Goal: Task Accomplishment & Management: Manage account settings

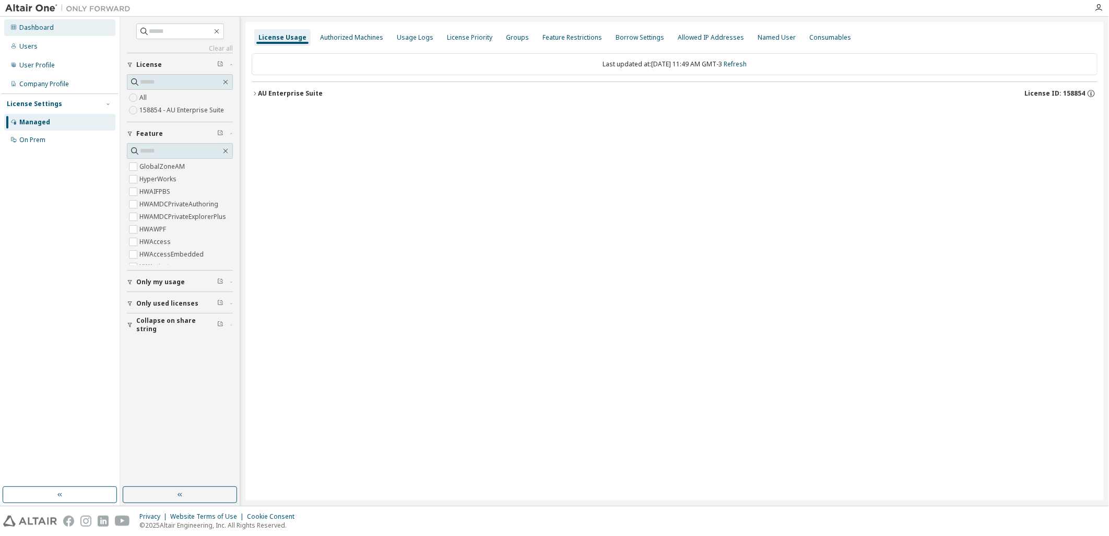
click at [65, 24] on div "Dashboard" at bounding box center [59, 27] width 111 height 17
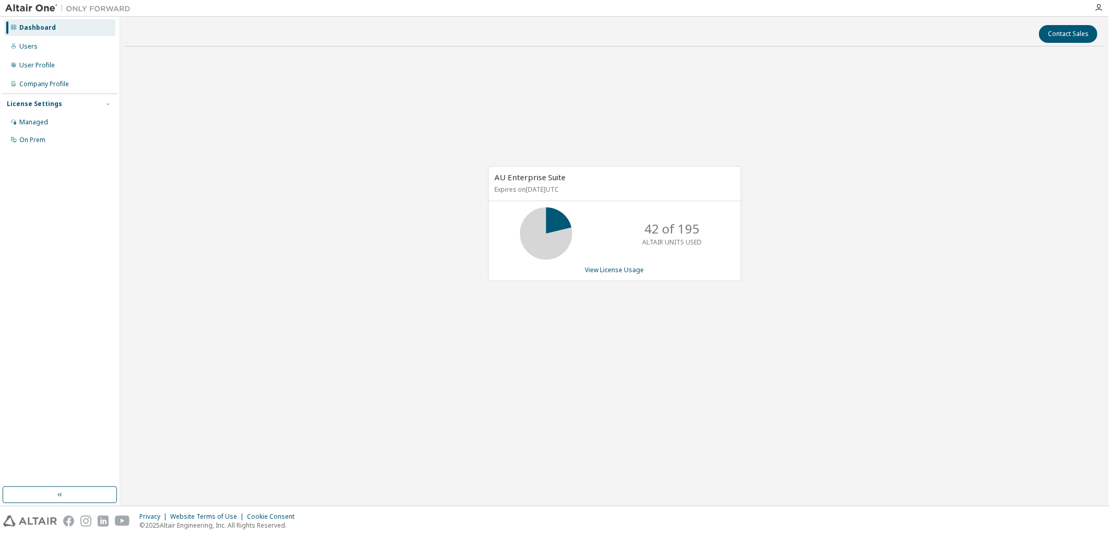
drag, startPoint x: 602, startPoint y: 191, endPoint x: 484, endPoint y: 184, distance: 118.7
click at [484, 184] on div "AU Enterprise Suite Expires on [DATE] UTC 42 of 195 ALTAIR UNITS USED View Lice…" at bounding box center [610, 228] width 264 height 125
click at [601, 320] on div "AU Enterprise Suite Expires on [DATE] UTC 42 of 195 ALTAIR UNITS USED View Lice…" at bounding box center [614, 229] width 978 height 348
drag, startPoint x: 609, startPoint y: 191, endPoint x: 487, endPoint y: 189, distance: 122.1
click at [487, 189] on div "AU Enterprise Suite Expires on [DATE] UTC 42 of 195 ALTAIR UNITS USED View Lice…" at bounding box center [610, 228] width 264 height 125
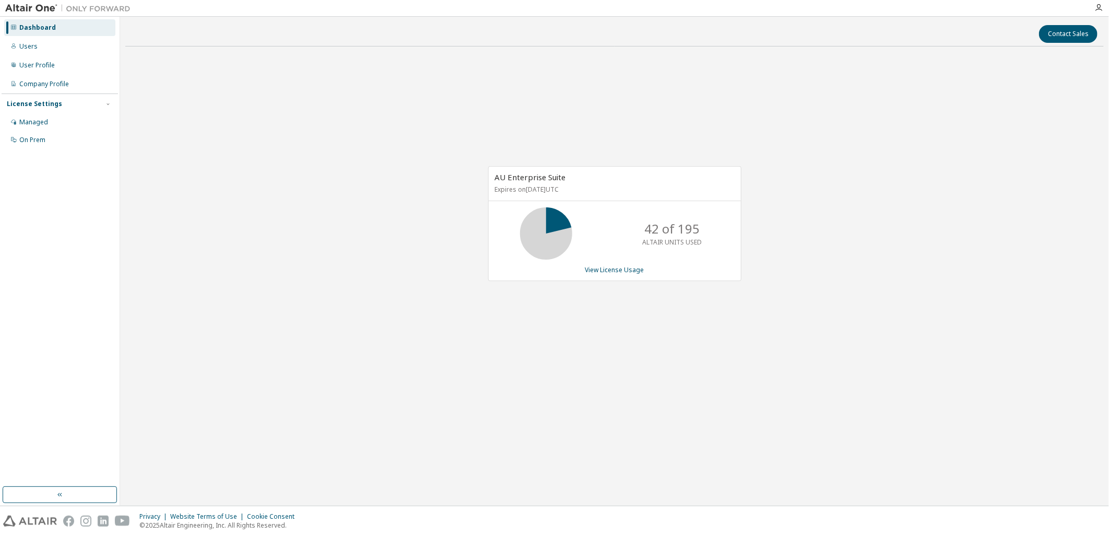
click at [674, 327] on div "AU Enterprise Suite Expires on [DATE] UTC 42 of 195 ALTAIR UNITS USED View Lice…" at bounding box center [614, 229] width 978 height 348
click at [594, 480] on div "Contact Sales AU Enterprise Suite Expires on [DATE] UTC 42 of 195 ALTAIR UNITS …" at bounding box center [614, 261] width 978 height 478
click at [56, 46] on div "Users" at bounding box center [59, 46] width 111 height 17
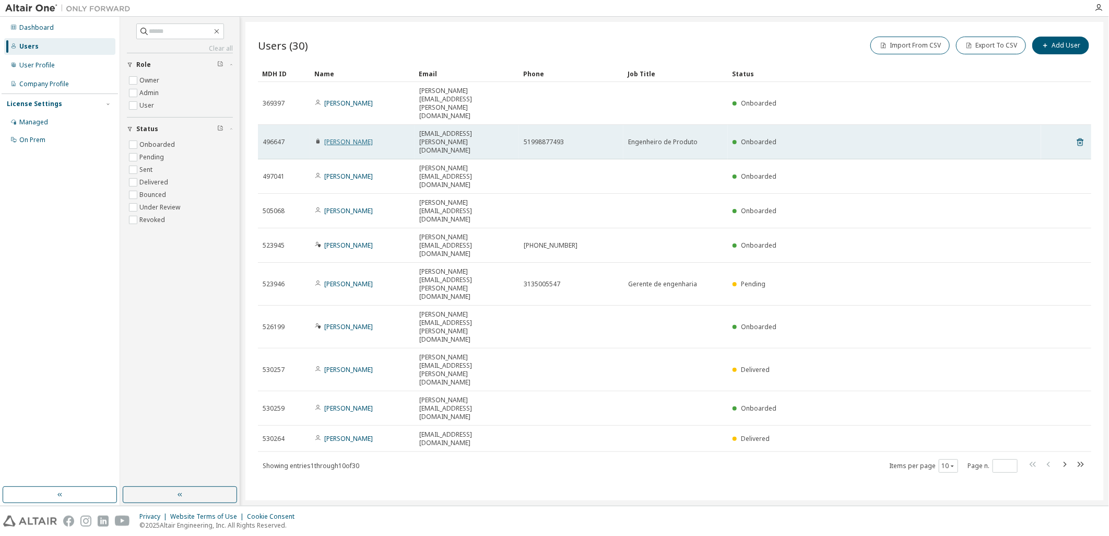
click at [341, 137] on link "[PERSON_NAME]" at bounding box center [348, 141] width 49 height 9
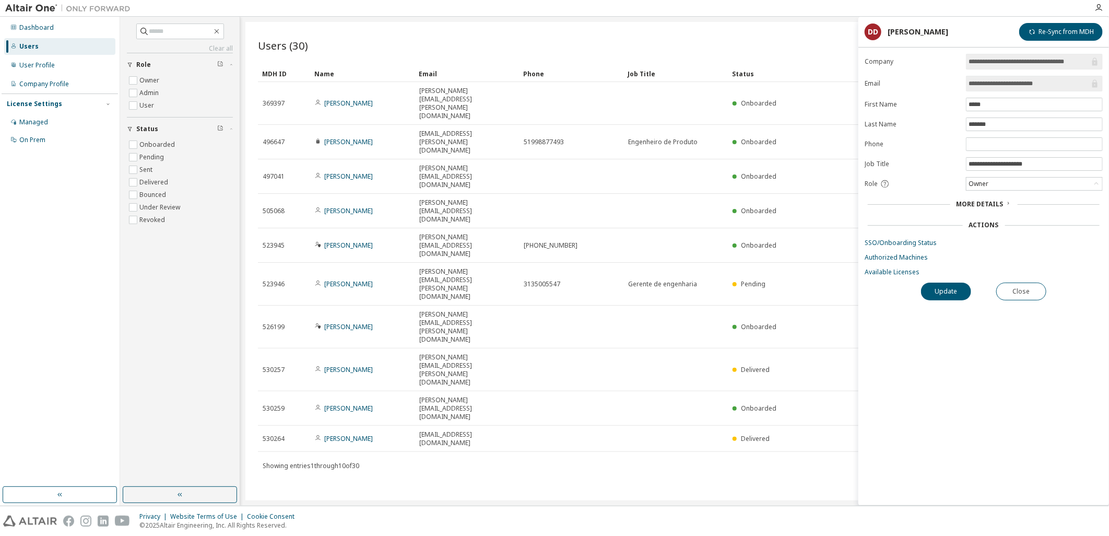
click at [415, 53] on div "Users (30) Import From CSV Export To CSV Add User" at bounding box center [674, 45] width 833 height 22
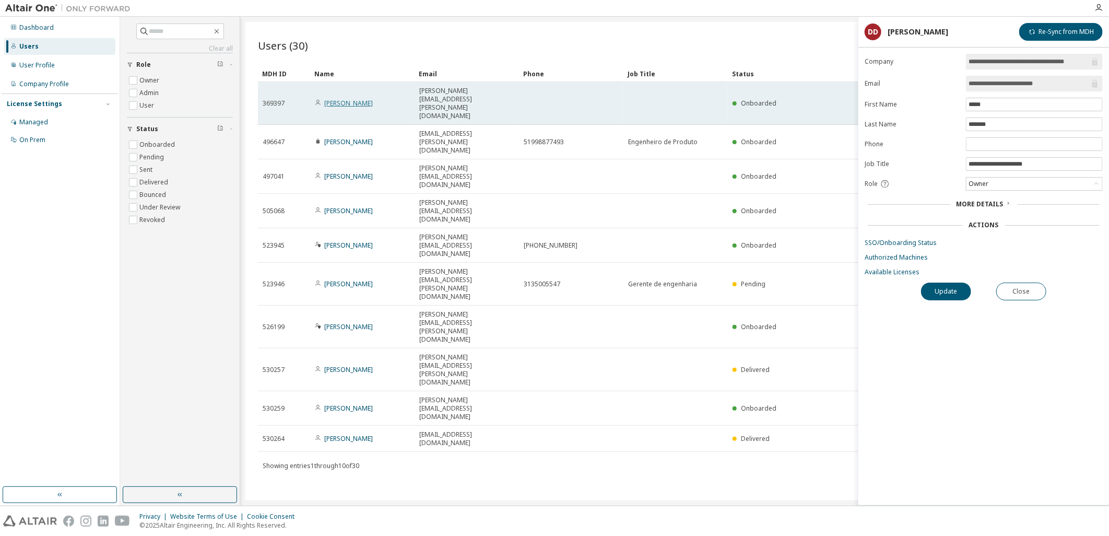
click at [342, 99] on link "[PERSON_NAME]" at bounding box center [348, 103] width 49 height 9
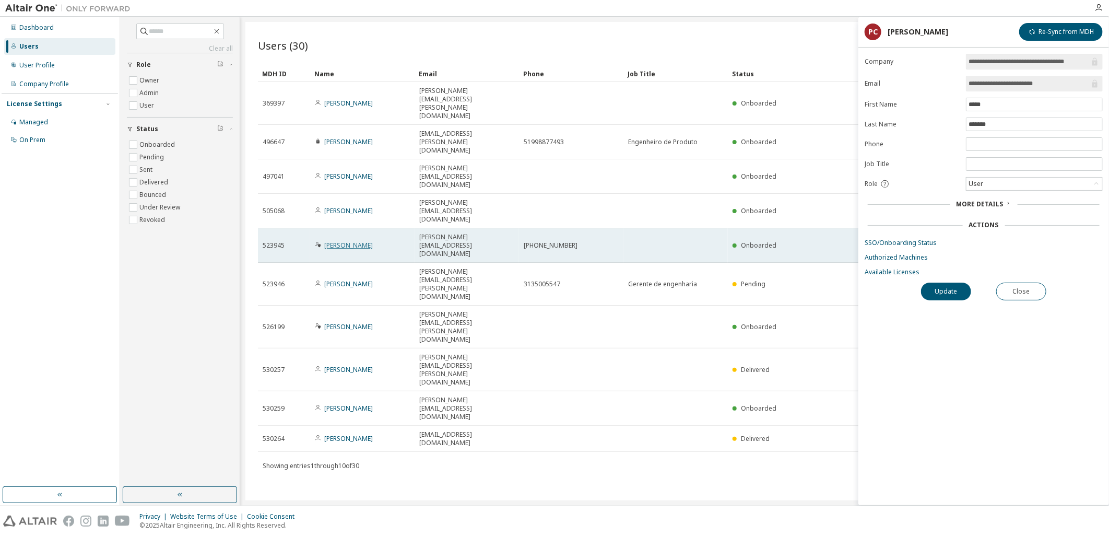
click at [338, 241] on link "[PERSON_NAME]" at bounding box center [348, 245] width 49 height 9
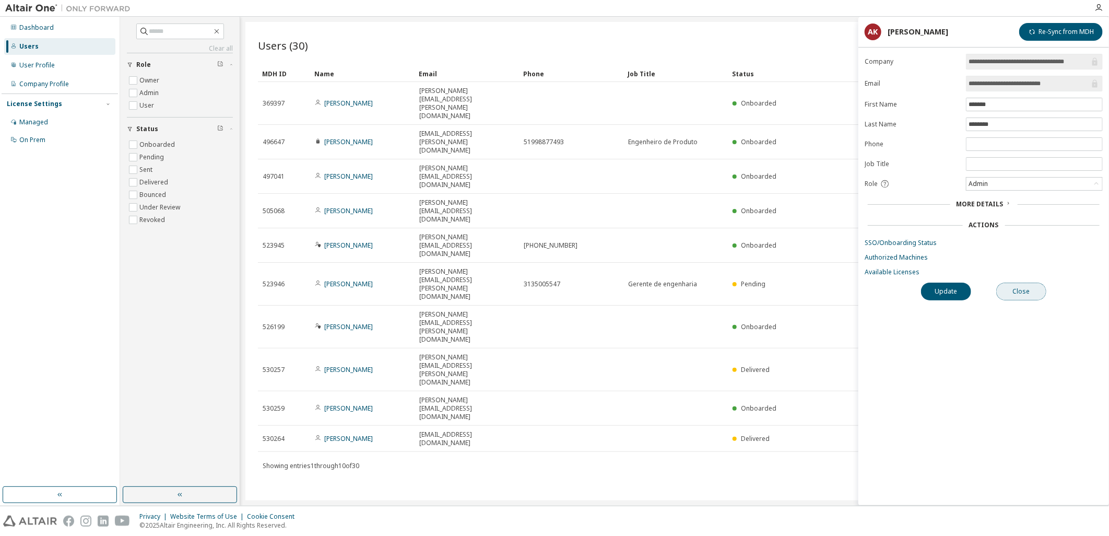
click at [1029, 289] on button "Close" at bounding box center [1021, 291] width 50 height 18
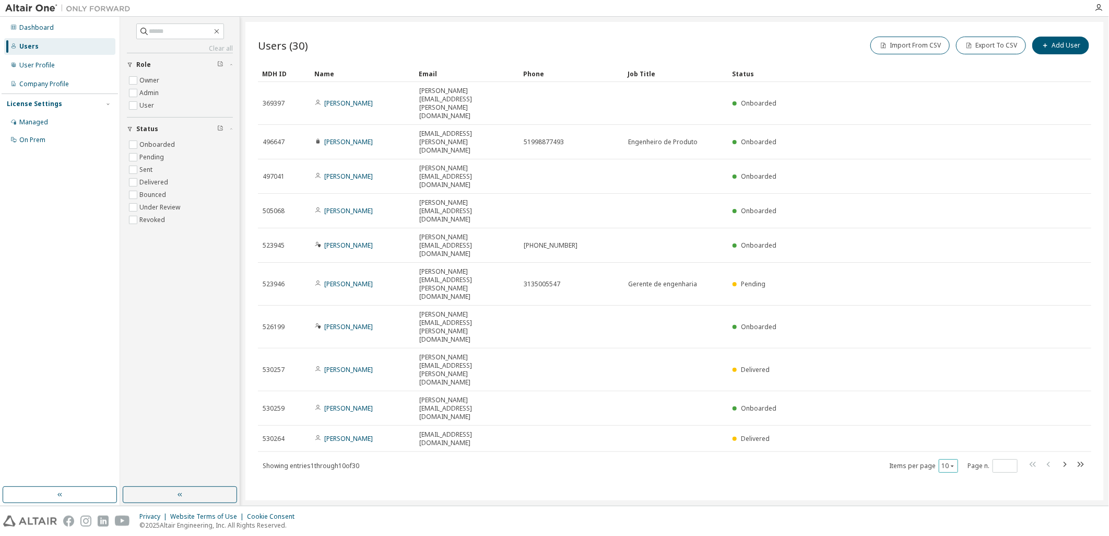
click at [956, 459] on div "10" at bounding box center [947, 466] width 19 height 14
click at [950, 459] on div "10" at bounding box center [947, 466] width 19 height 14
click at [952, 462] on icon "button" at bounding box center [952, 465] width 6 height 6
click at [960, 325] on div "50" at bounding box center [981, 325] width 84 height 13
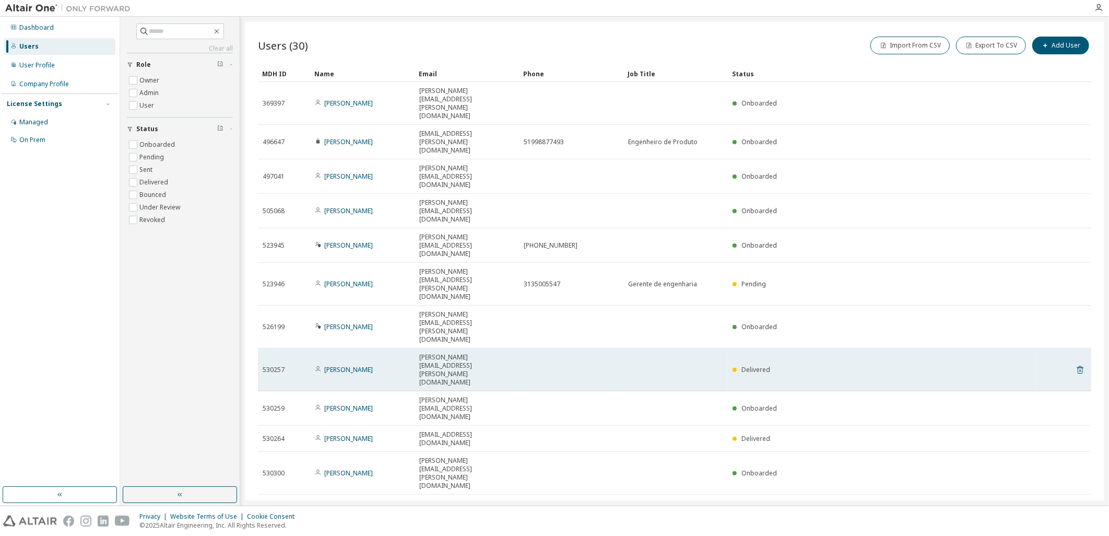
click at [1078, 363] on icon at bounding box center [1079, 369] width 9 height 13
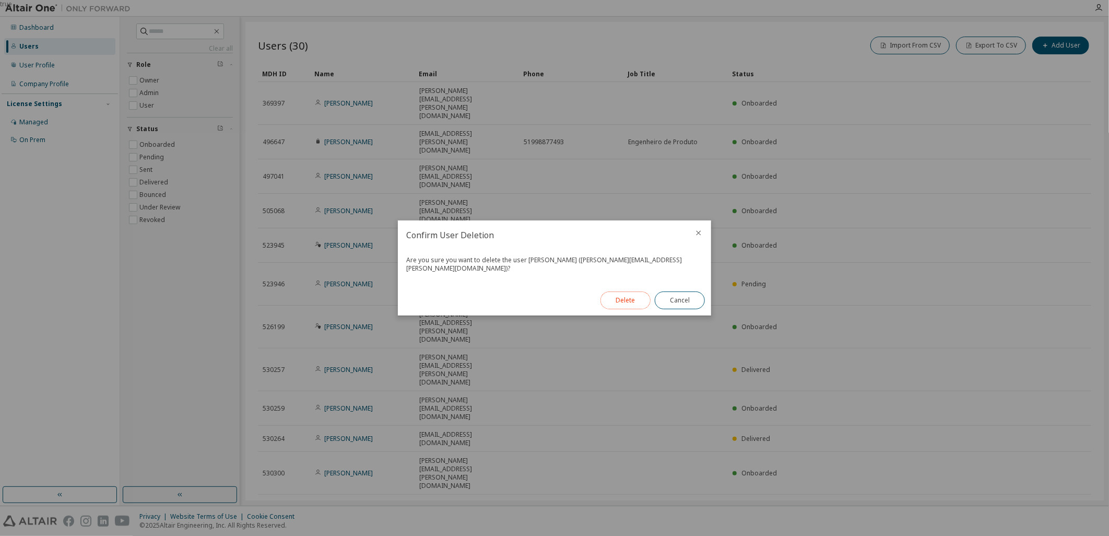
click at [634, 298] on button "Delete" at bounding box center [625, 300] width 50 height 18
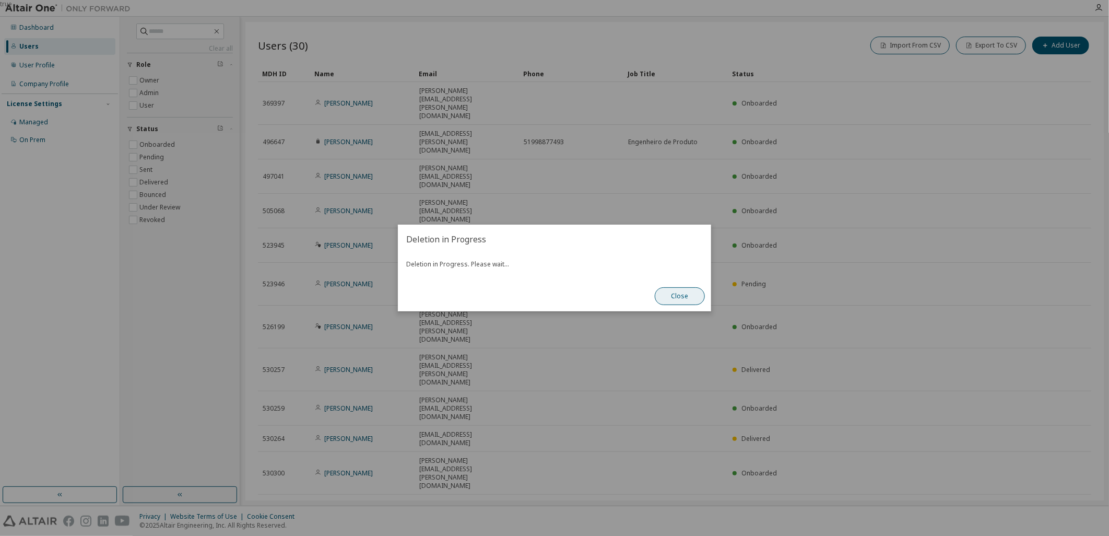
click at [677, 301] on button "Close" at bounding box center [680, 296] width 50 height 18
click at [675, 298] on button "Close" at bounding box center [680, 296] width 50 height 18
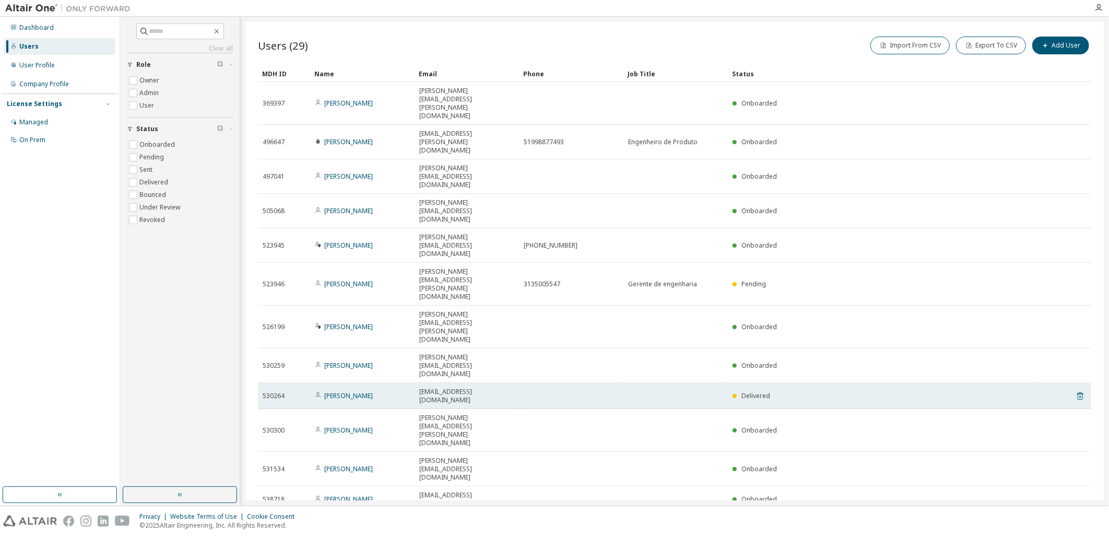
click at [1075, 389] on icon at bounding box center [1079, 395] width 9 height 13
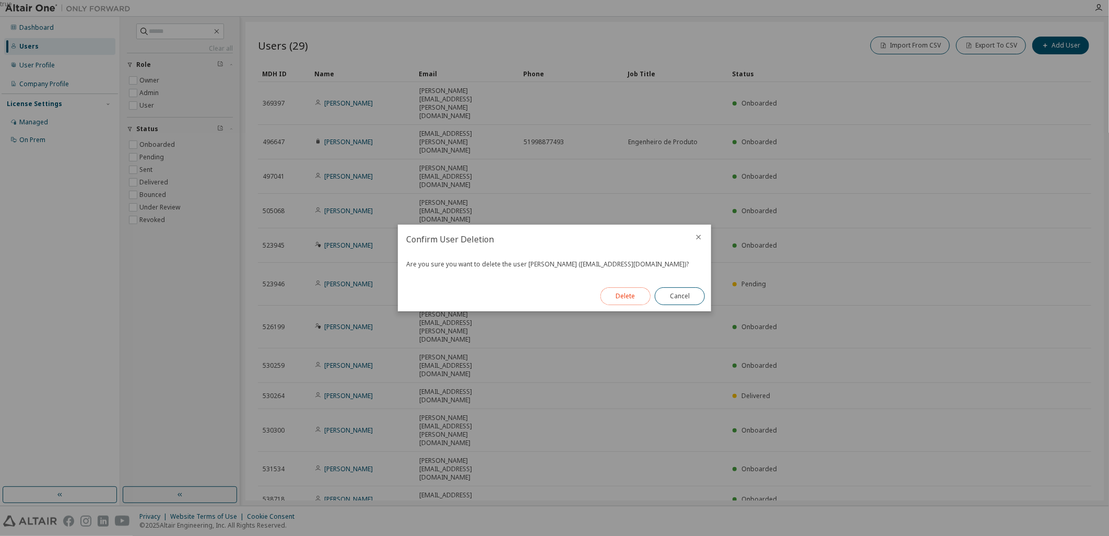
click at [641, 296] on button "Delete" at bounding box center [625, 296] width 50 height 18
click at [672, 299] on button "Close" at bounding box center [680, 296] width 50 height 18
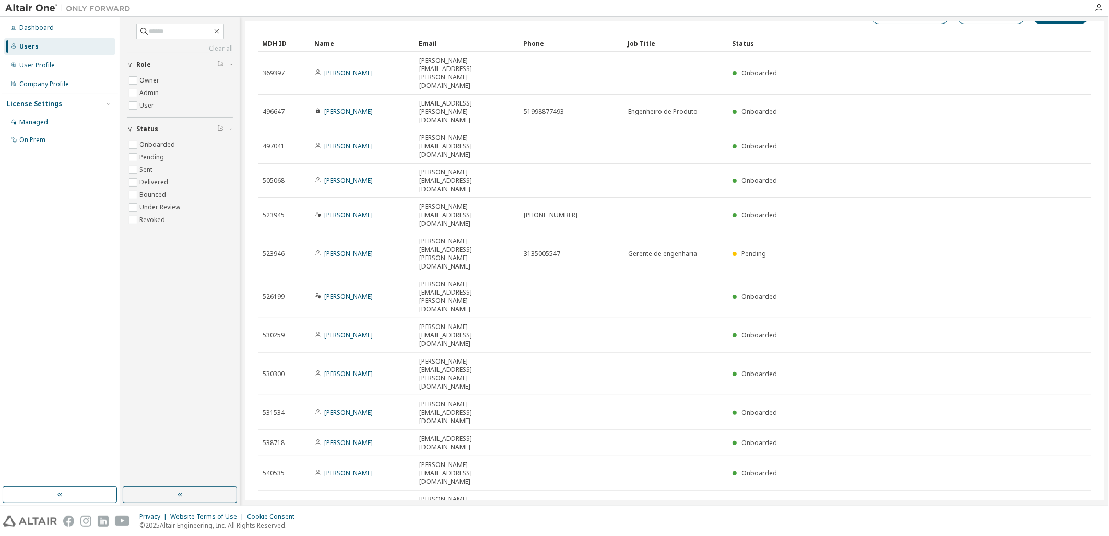
scroll to position [58, 0]
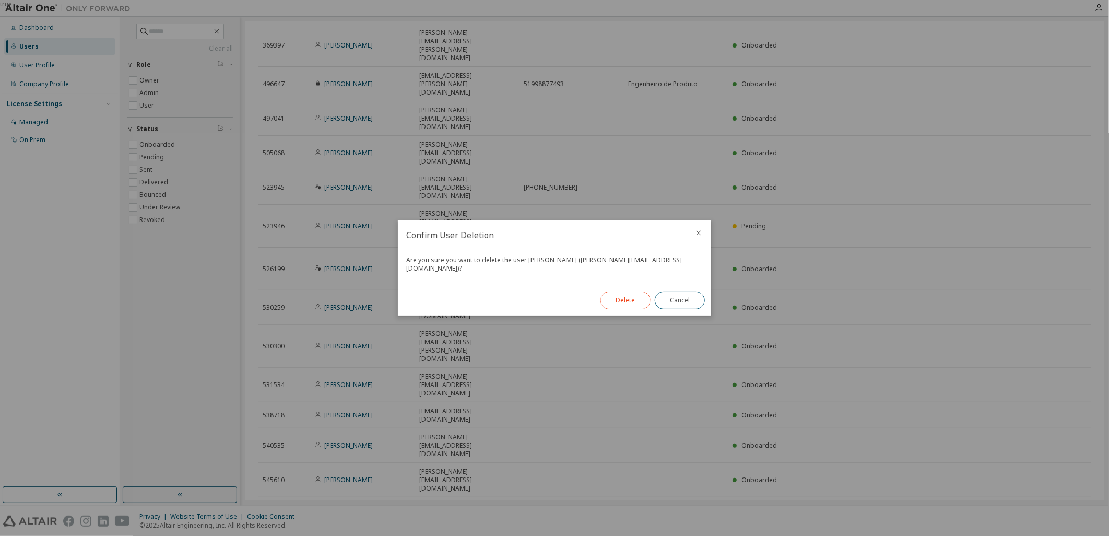
click at [634, 296] on button "Delete" at bounding box center [625, 300] width 50 height 18
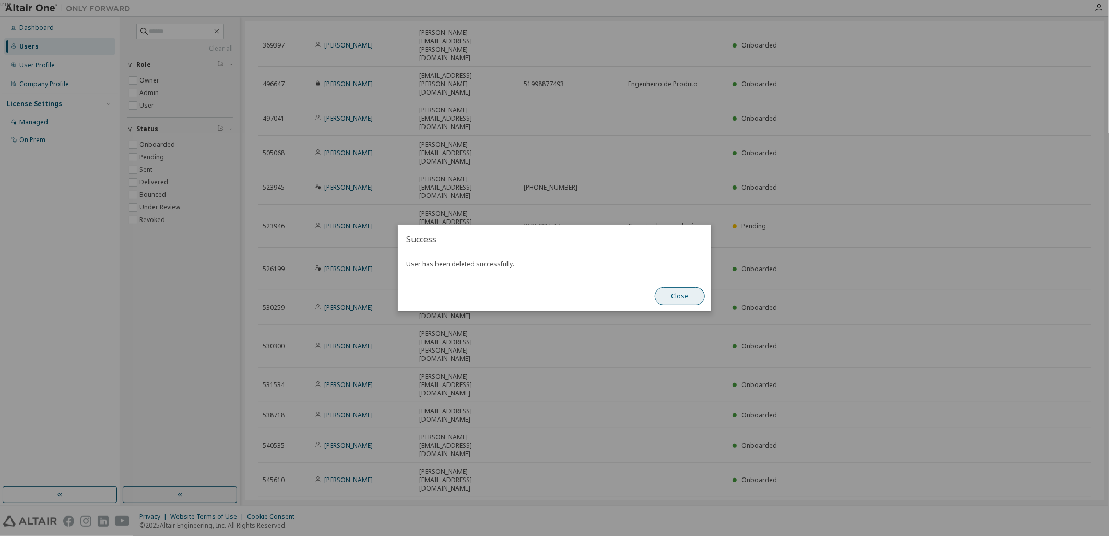
click at [686, 293] on button "Close" at bounding box center [680, 296] width 50 height 18
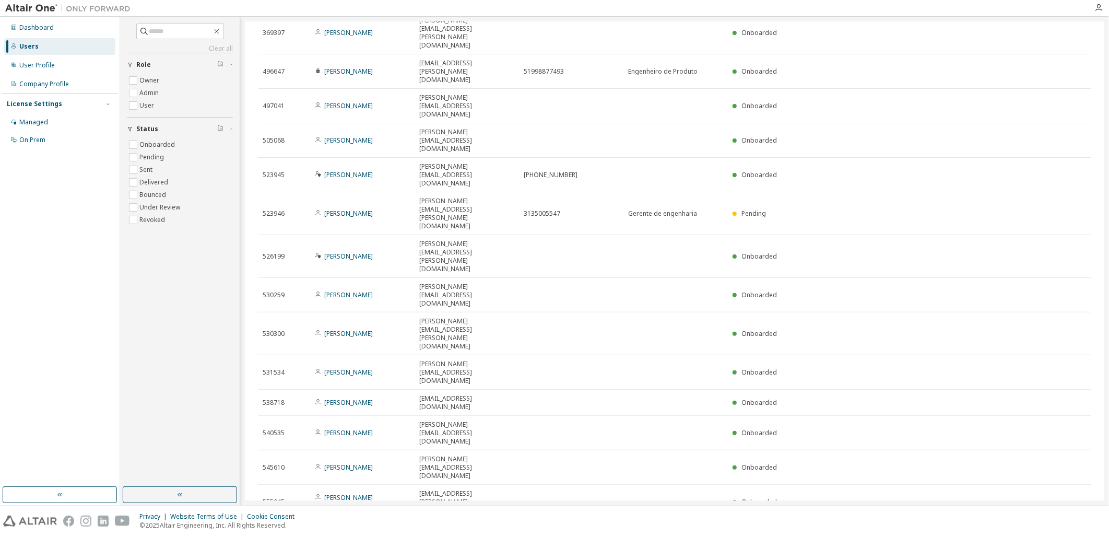
scroll to position [109, 0]
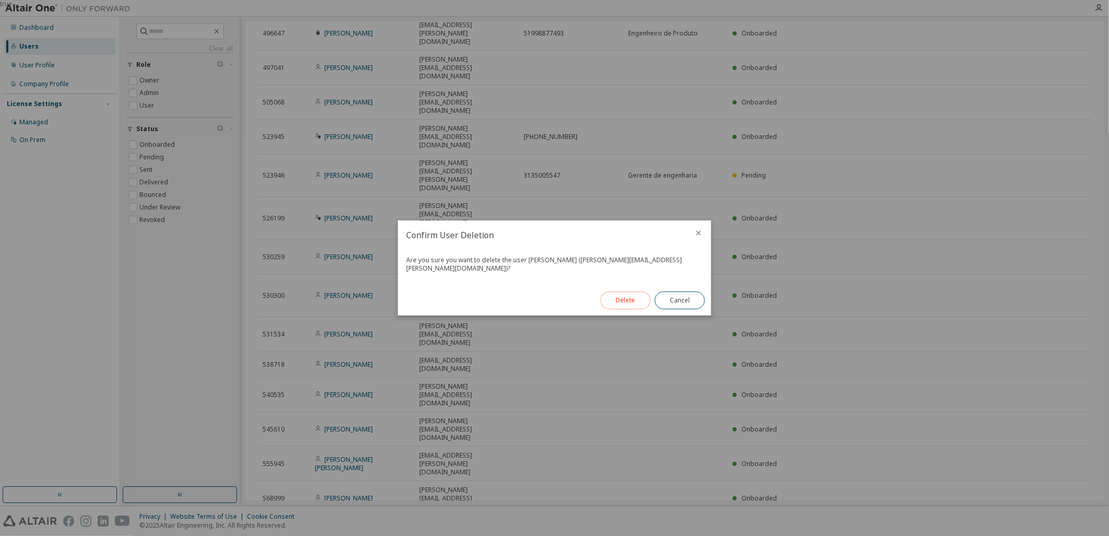
click at [620, 291] on button "Delete" at bounding box center [625, 300] width 50 height 18
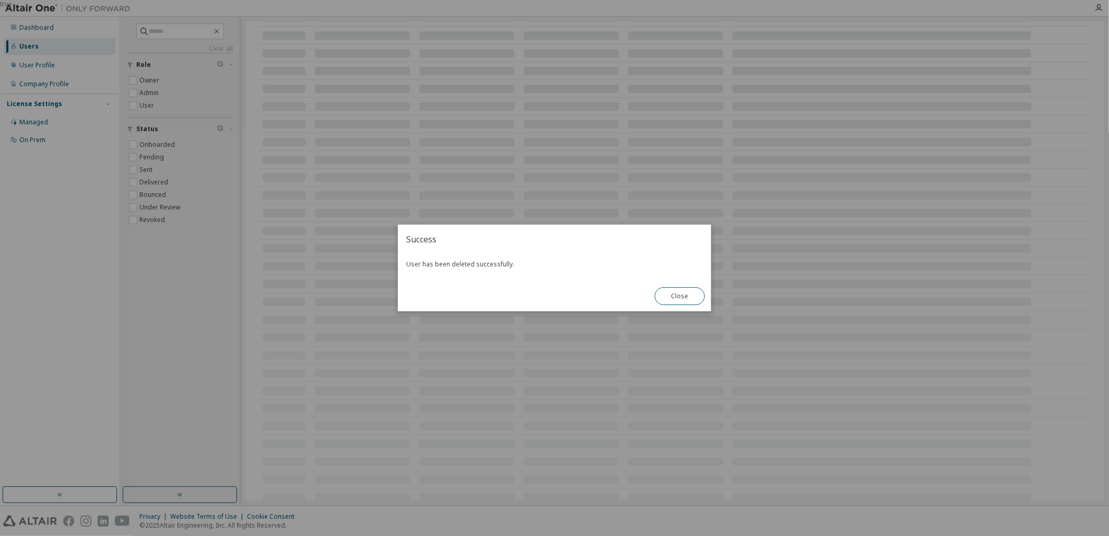
scroll to position [91, 0]
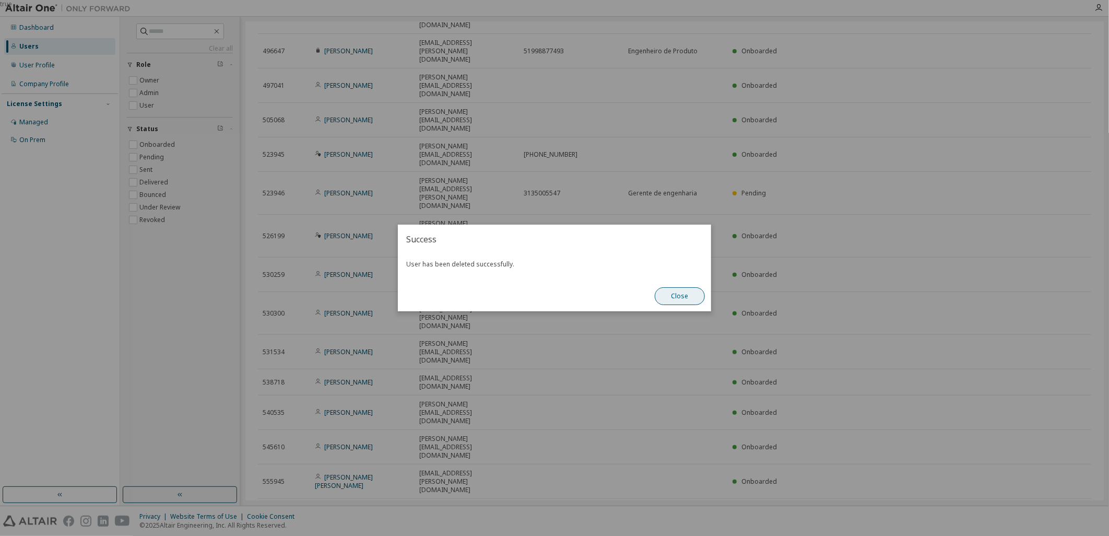
click at [687, 300] on button "Close" at bounding box center [680, 296] width 50 height 18
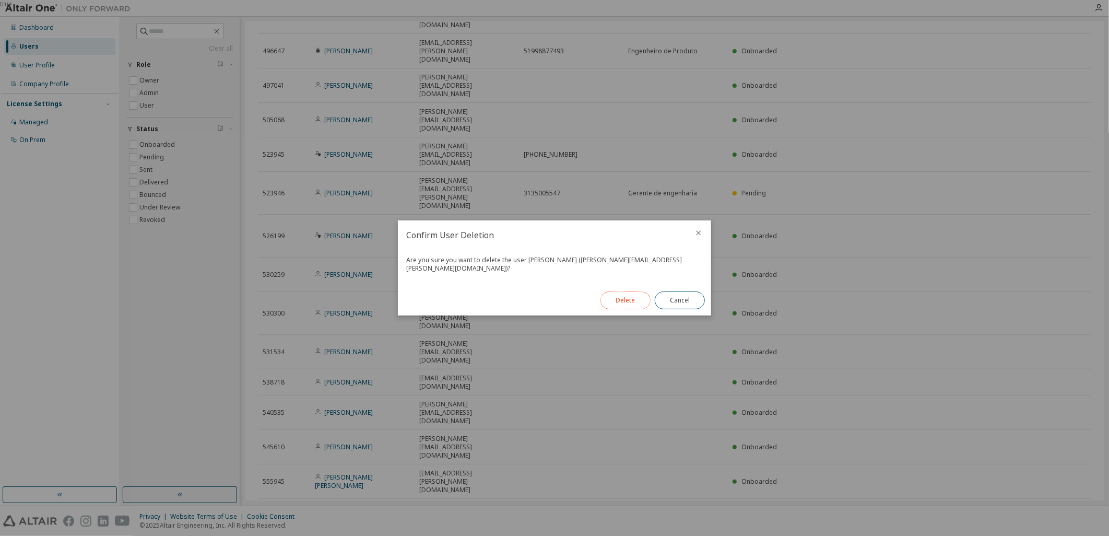
click at [615, 295] on button "Delete" at bounding box center [625, 300] width 50 height 18
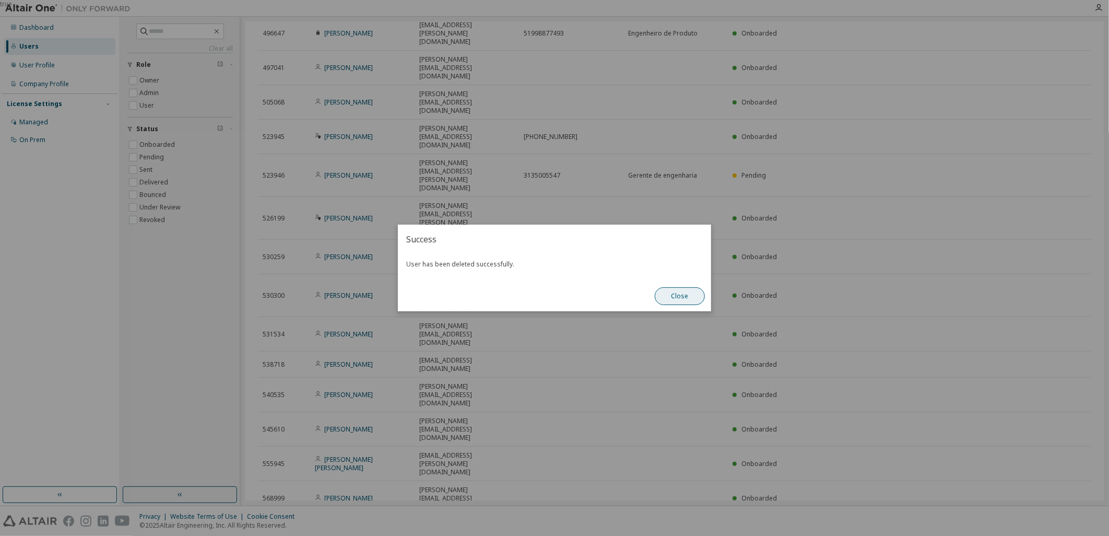
scroll to position [74, 0]
click at [685, 298] on button "Close" at bounding box center [680, 296] width 50 height 18
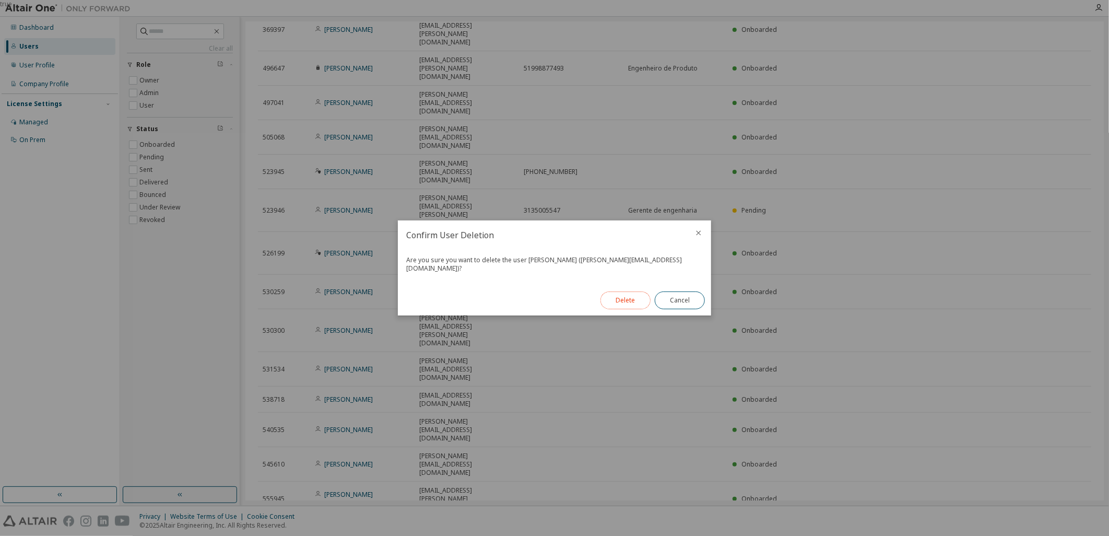
click at [618, 303] on button "Delete" at bounding box center [625, 300] width 50 height 18
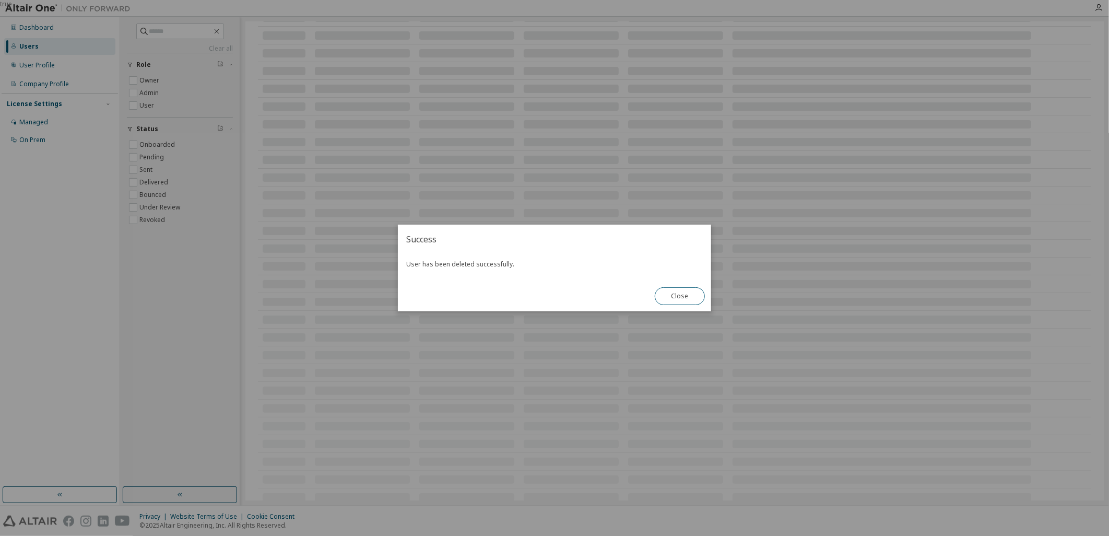
scroll to position [55, 0]
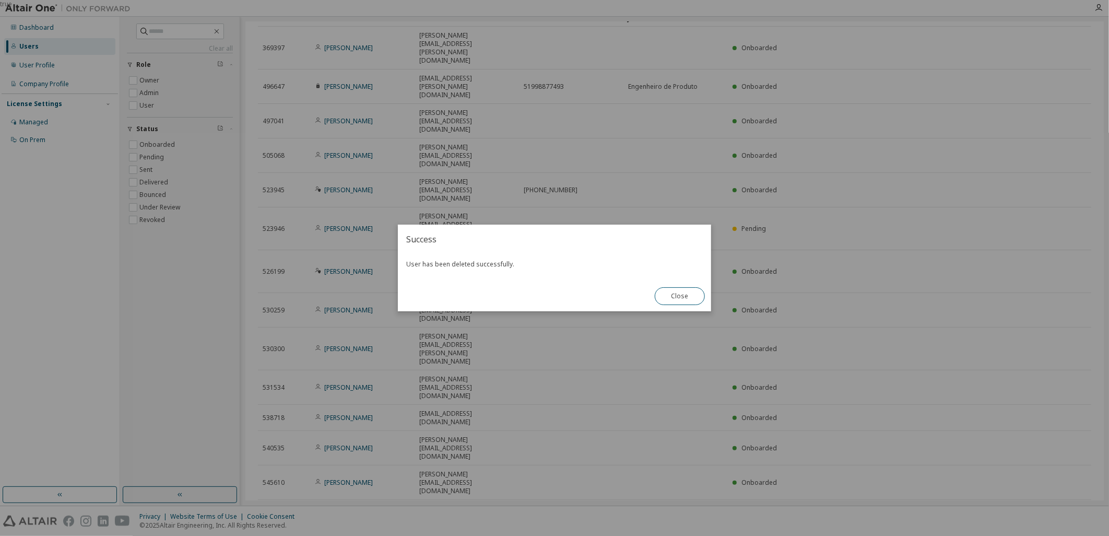
click at [668, 517] on div "true" at bounding box center [554, 268] width 1109 height 536
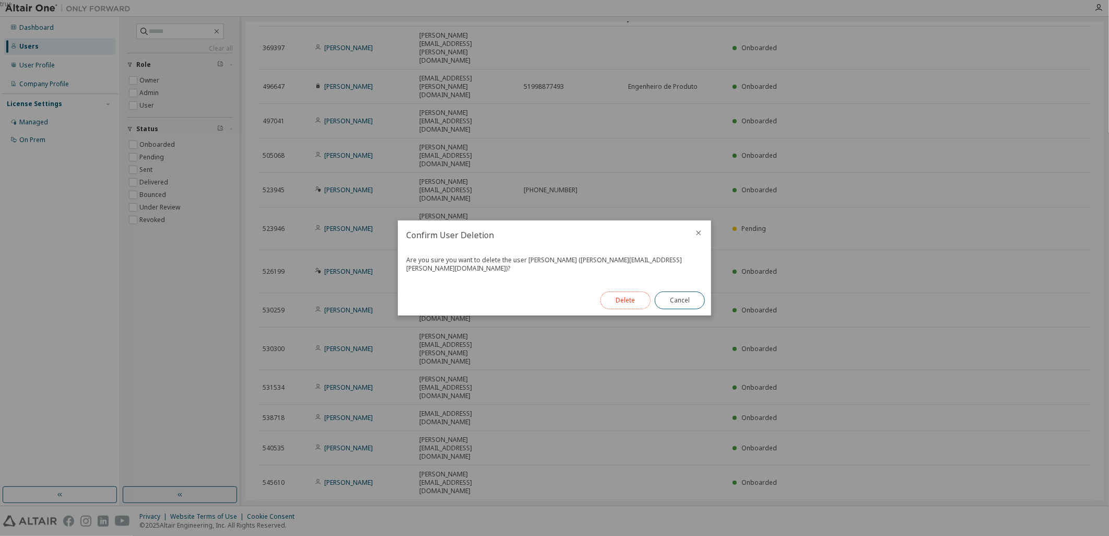
click at [637, 295] on button "Delete" at bounding box center [625, 300] width 50 height 18
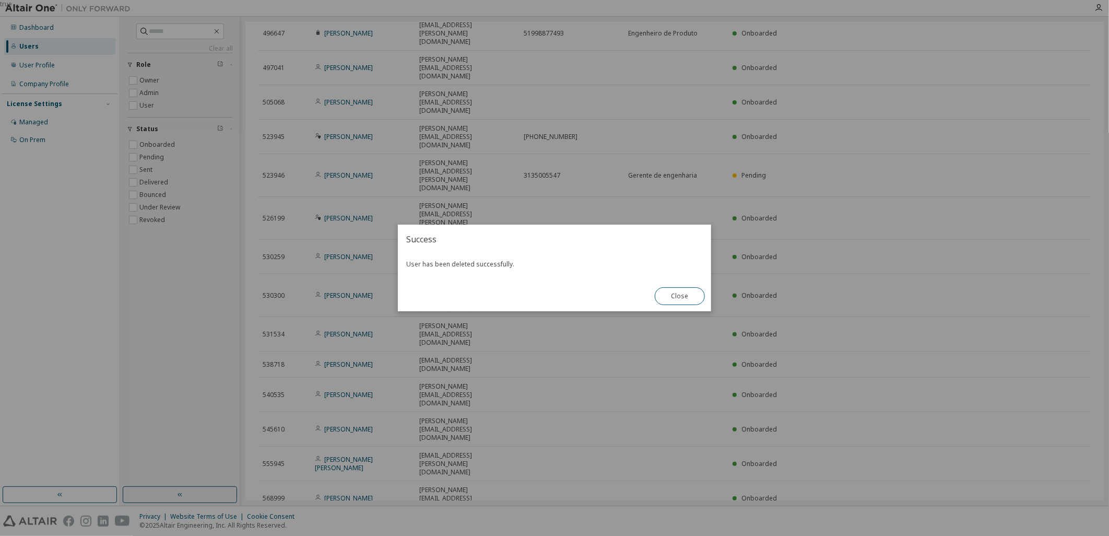
scroll to position [38, 0]
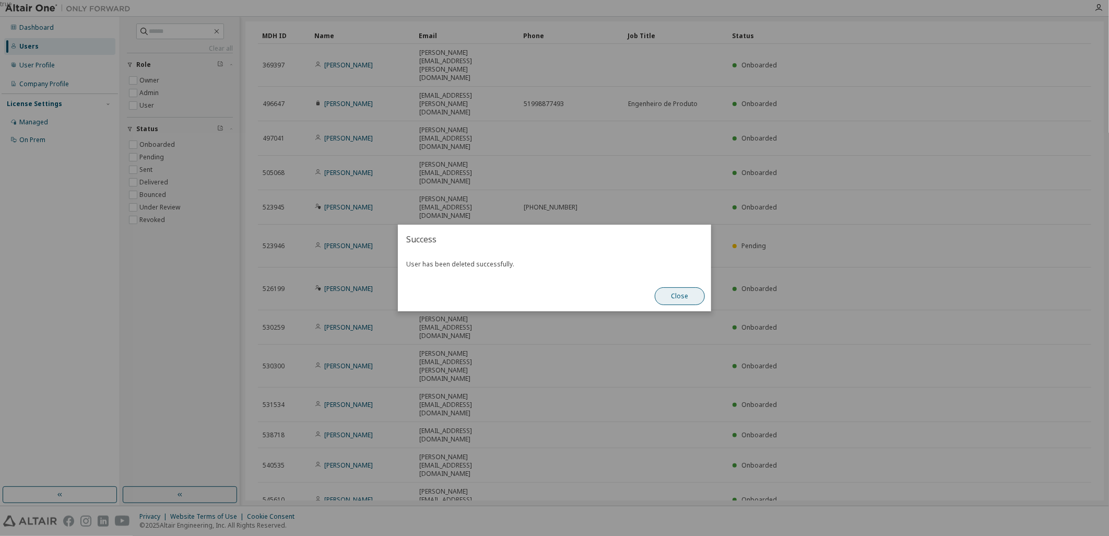
click at [689, 299] on button "Close" at bounding box center [680, 296] width 50 height 18
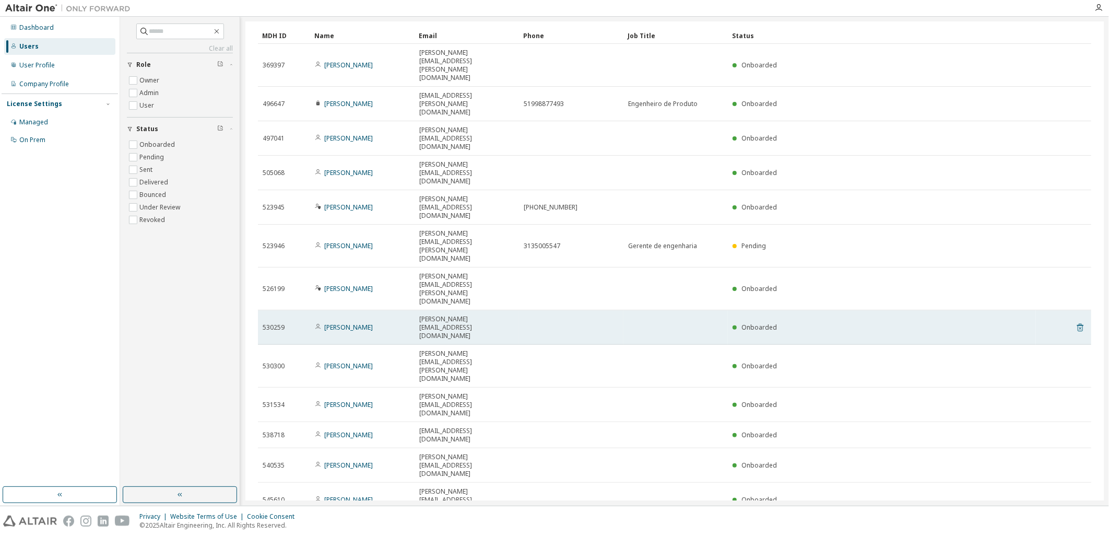
click at [1077, 324] on icon at bounding box center [1080, 328] width 6 height 8
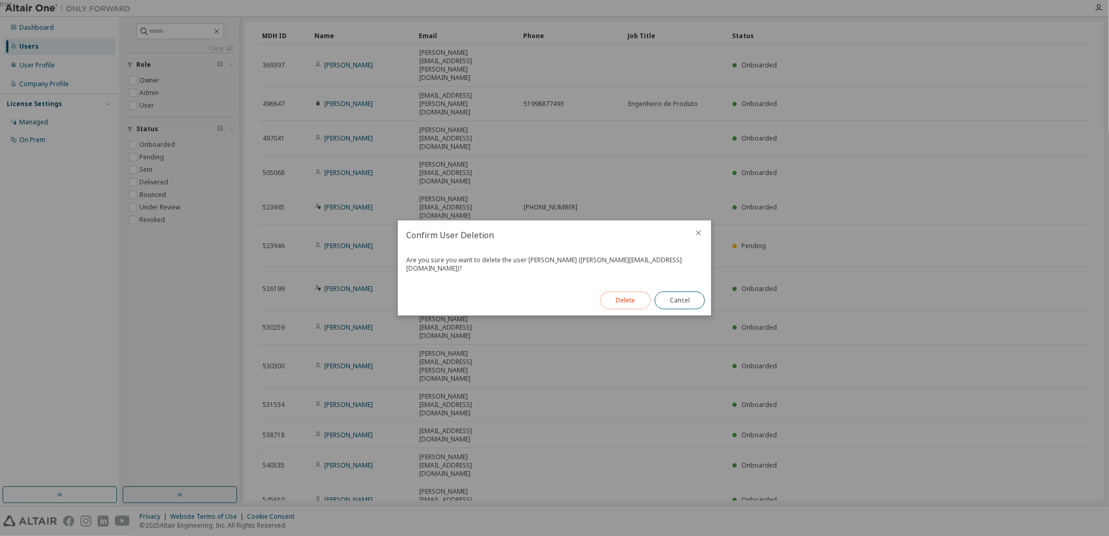
click at [623, 291] on button "Delete" at bounding box center [625, 300] width 50 height 18
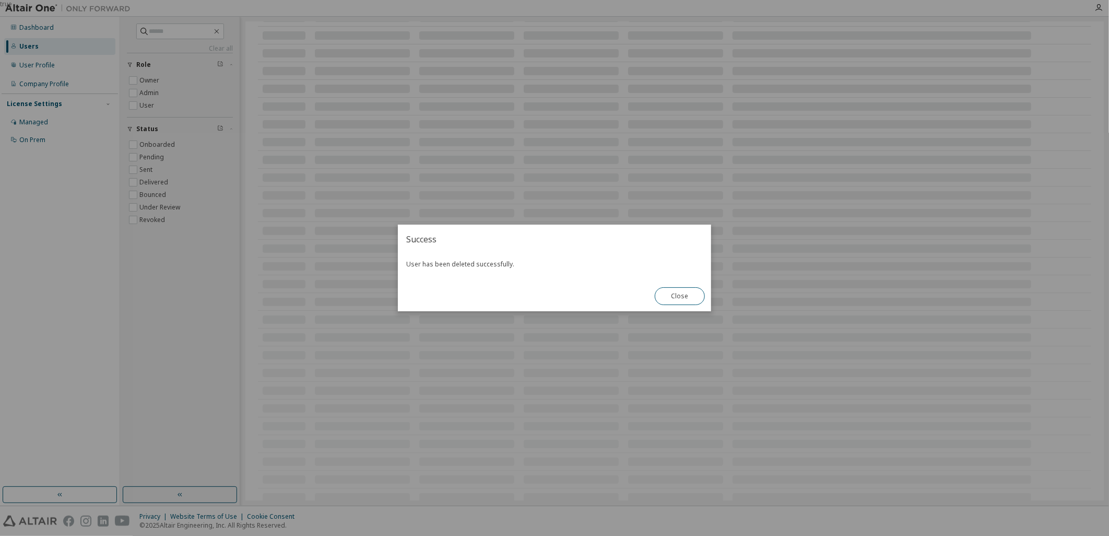
scroll to position [20, 0]
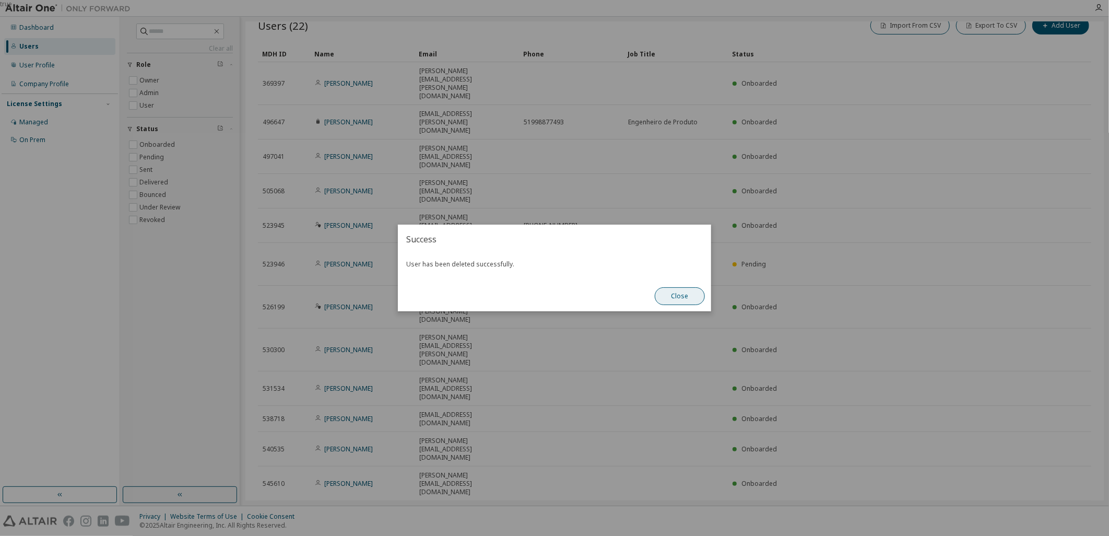
click at [679, 293] on button "Close" at bounding box center [680, 296] width 50 height 18
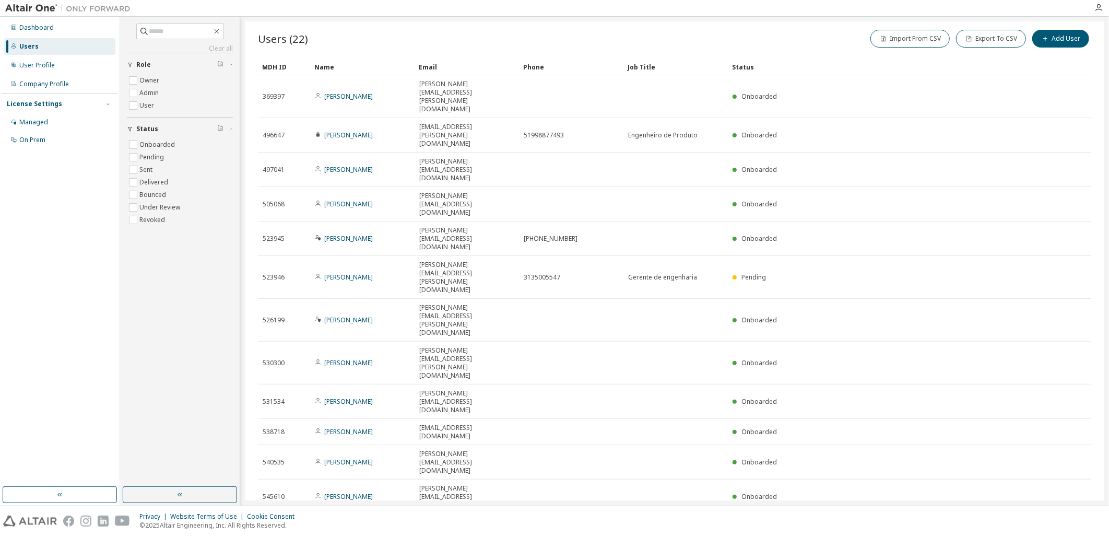
scroll to position [0, 0]
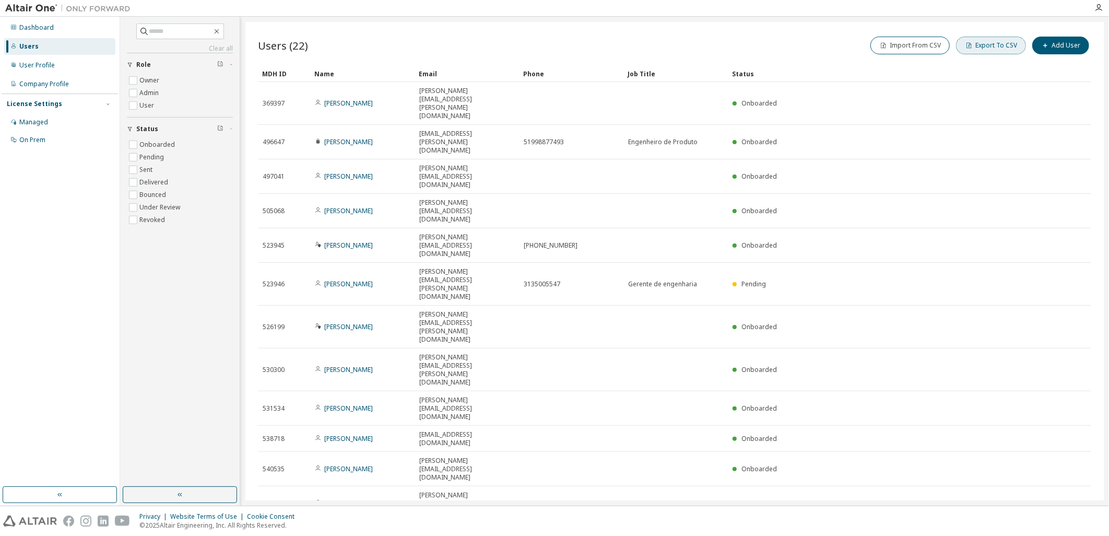
click at [977, 50] on button "Export To CSV" at bounding box center [991, 46] width 70 height 18
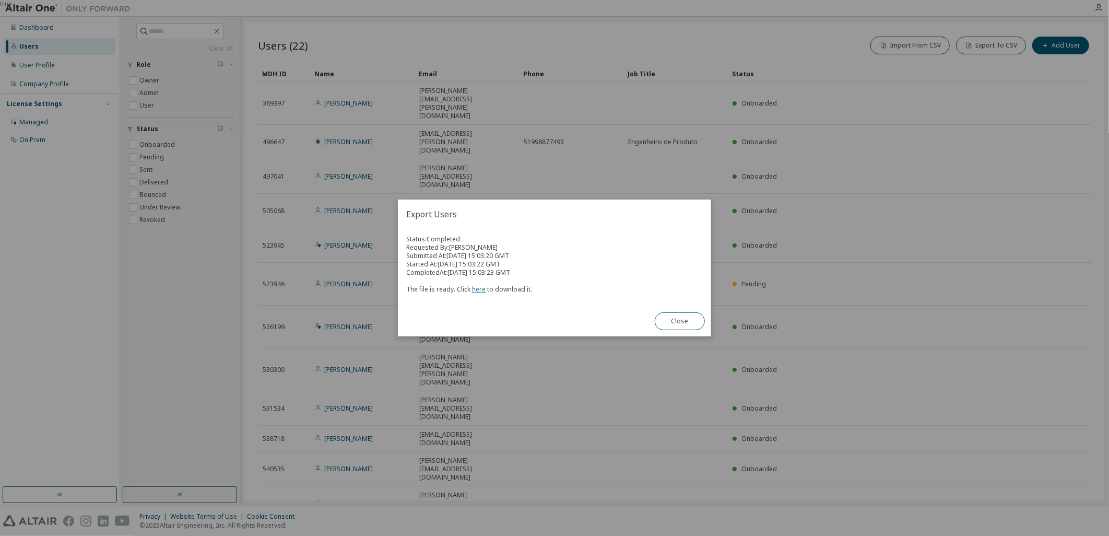
click at [472, 292] on link "here" at bounding box center [479, 288] width 14 height 9
click at [687, 315] on button "Close" at bounding box center [680, 321] width 50 height 18
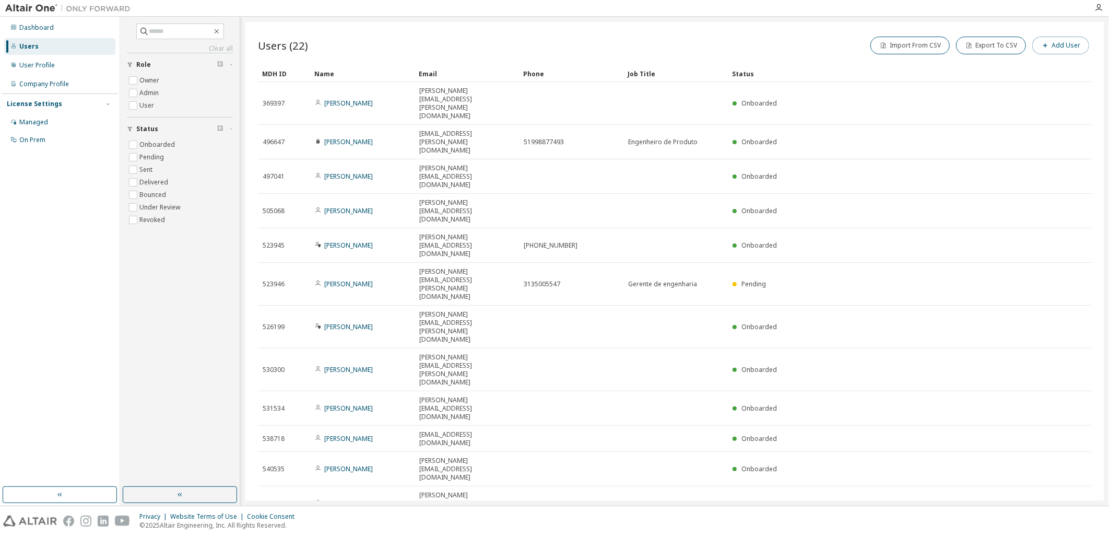
click at [1053, 47] on button "Add User" at bounding box center [1060, 46] width 57 height 18
click at [1001, 70] on input "email" at bounding box center [1034, 68] width 132 height 8
paste input "**********"
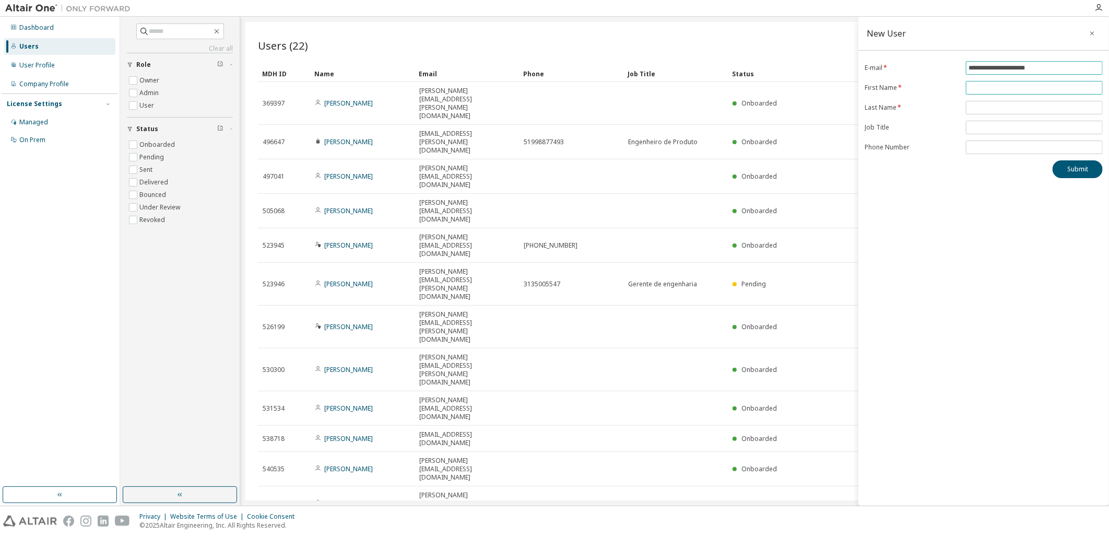
type input "**********"
click at [1008, 87] on input "text" at bounding box center [1034, 88] width 132 height 8
type input "*"
type input "****"
click at [999, 109] on input "text" at bounding box center [1034, 107] width 132 height 8
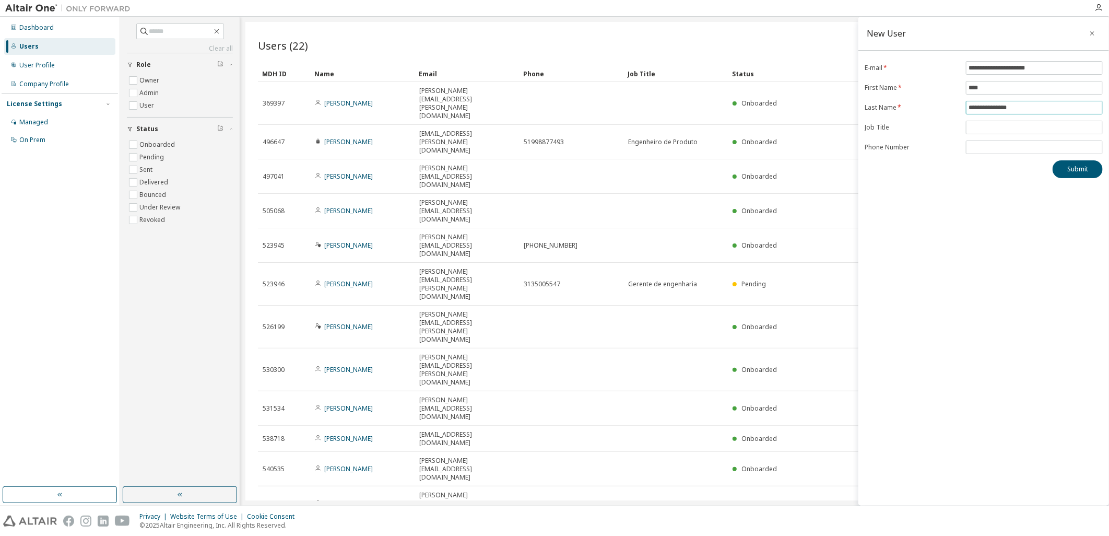
type input "**********"
click at [1088, 173] on button "Submit" at bounding box center [1077, 169] width 50 height 18
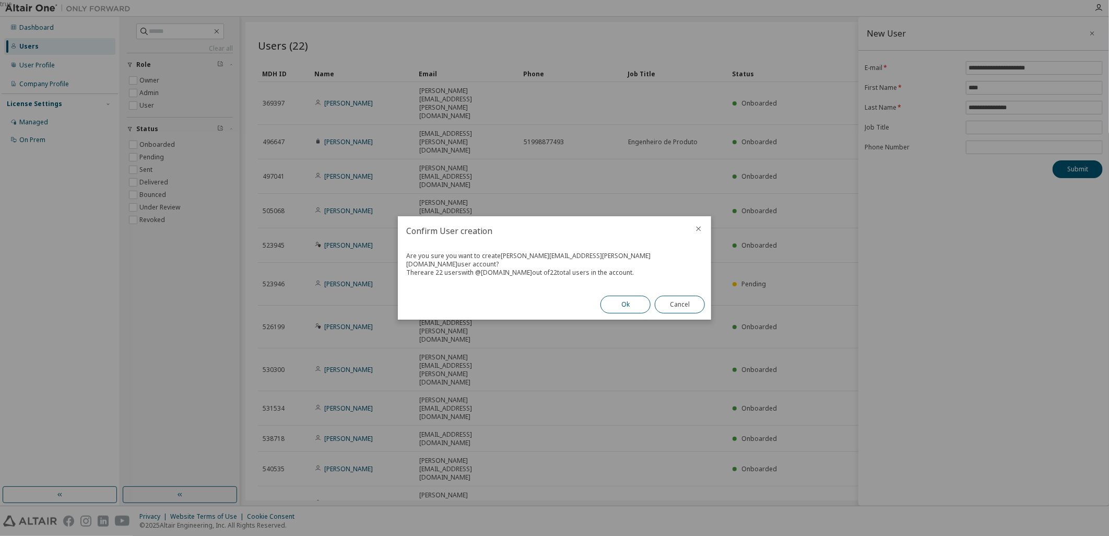
click at [625, 299] on button "Ok" at bounding box center [625, 304] width 50 height 18
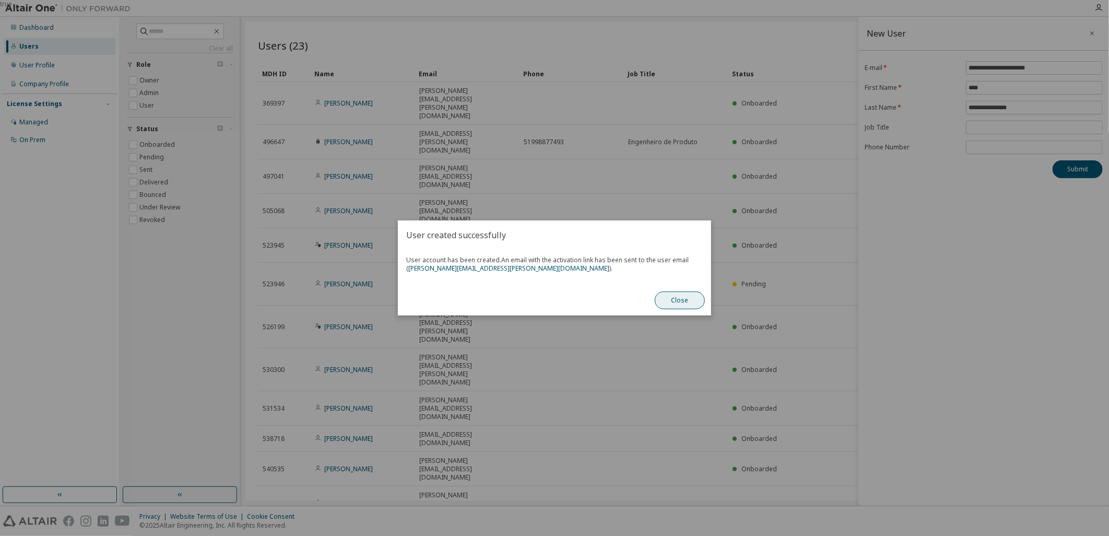
click at [675, 301] on button "Close" at bounding box center [680, 300] width 50 height 18
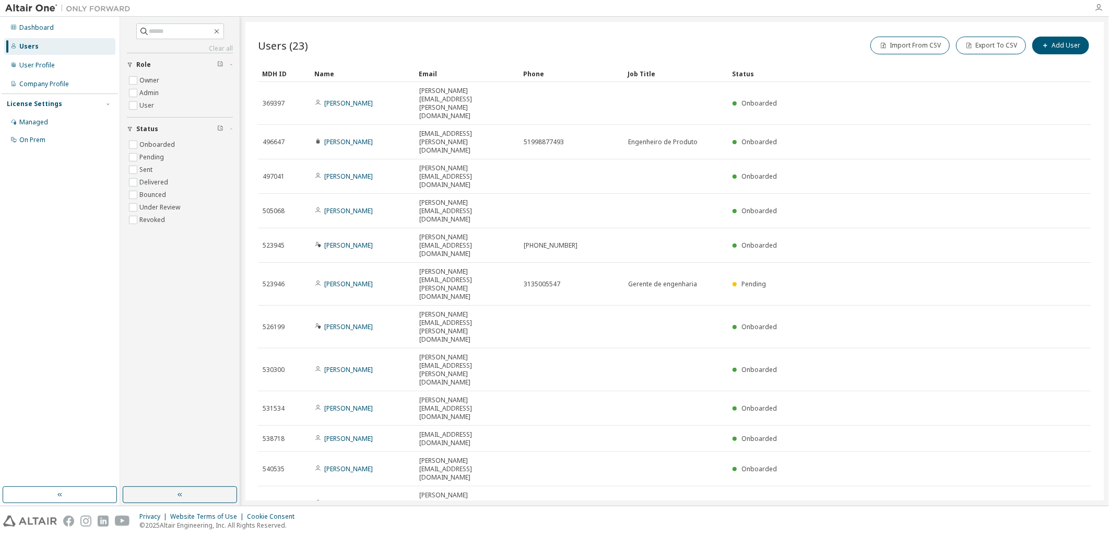
click at [1097, 9] on icon "button" at bounding box center [1098, 8] width 8 height 8
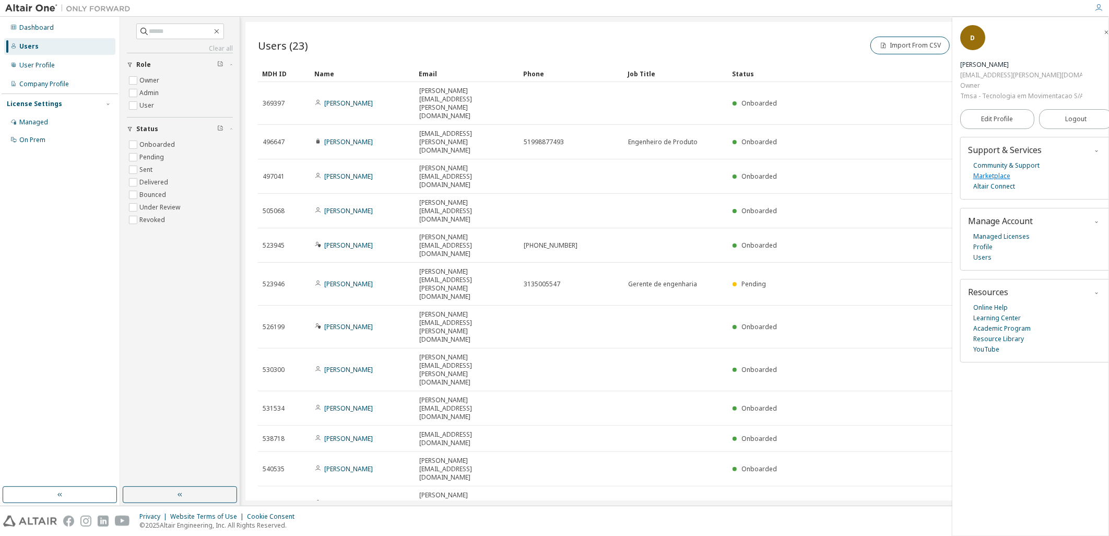
click at [998, 173] on link "Marketplace" at bounding box center [991, 176] width 37 height 10
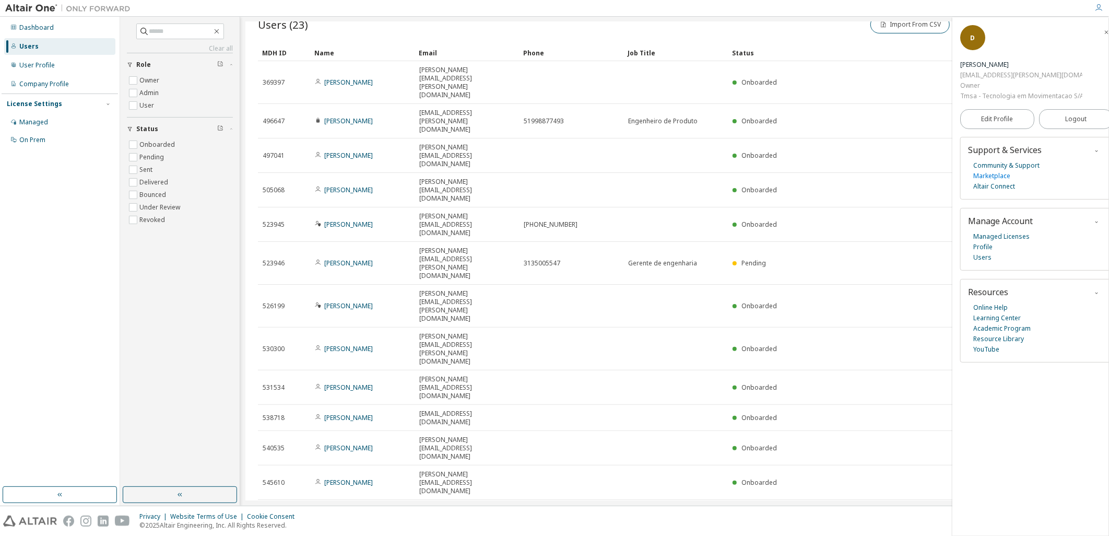
scroll to position [38, 0]
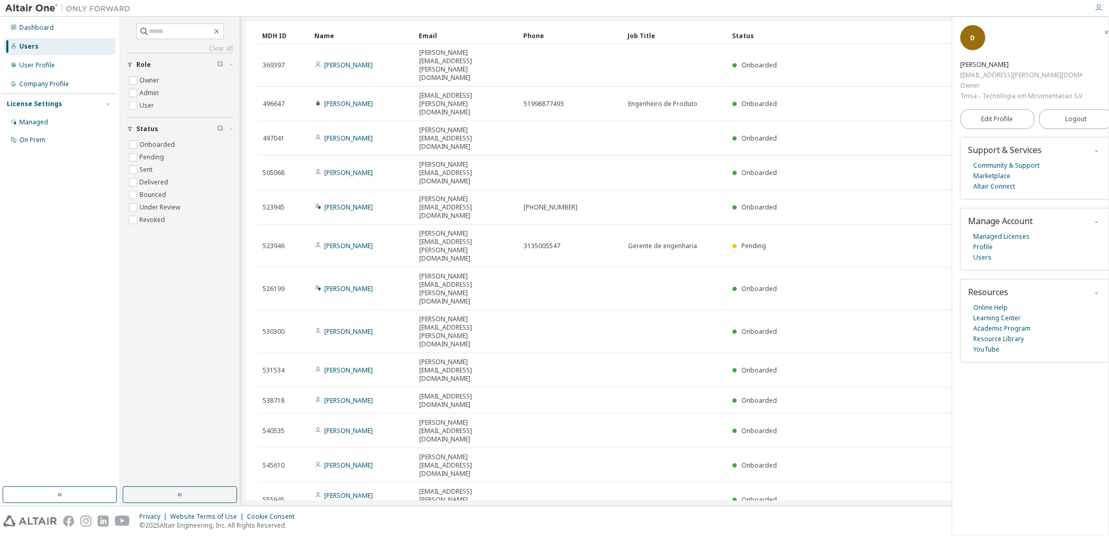
click at [1103, 29] on icon "button" at bounding box center [1106, 32] width 6 height 6
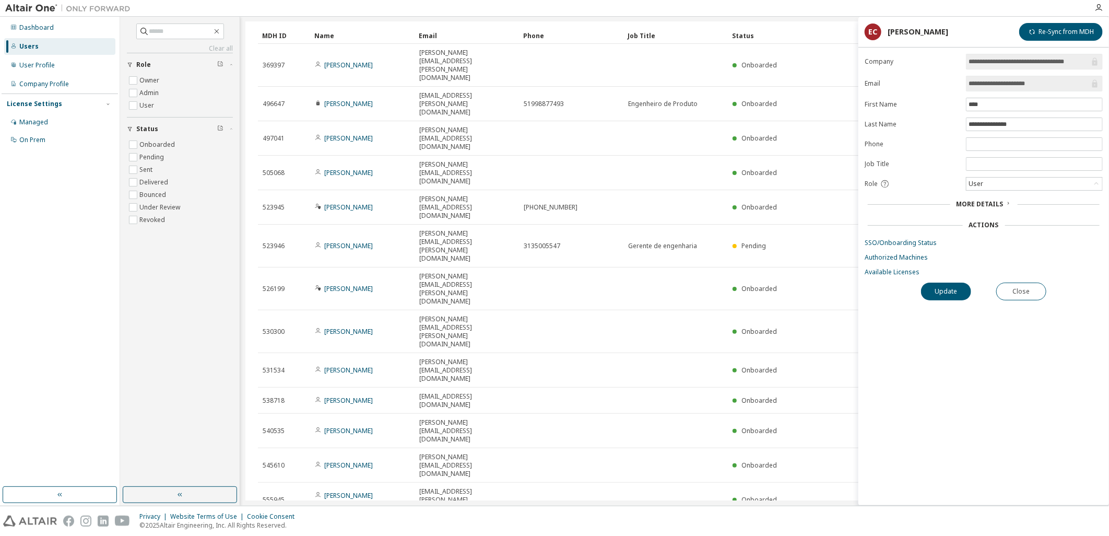
click at [993, 208] on span "More Details" at bounding box center [979, 203] width 47 height 9
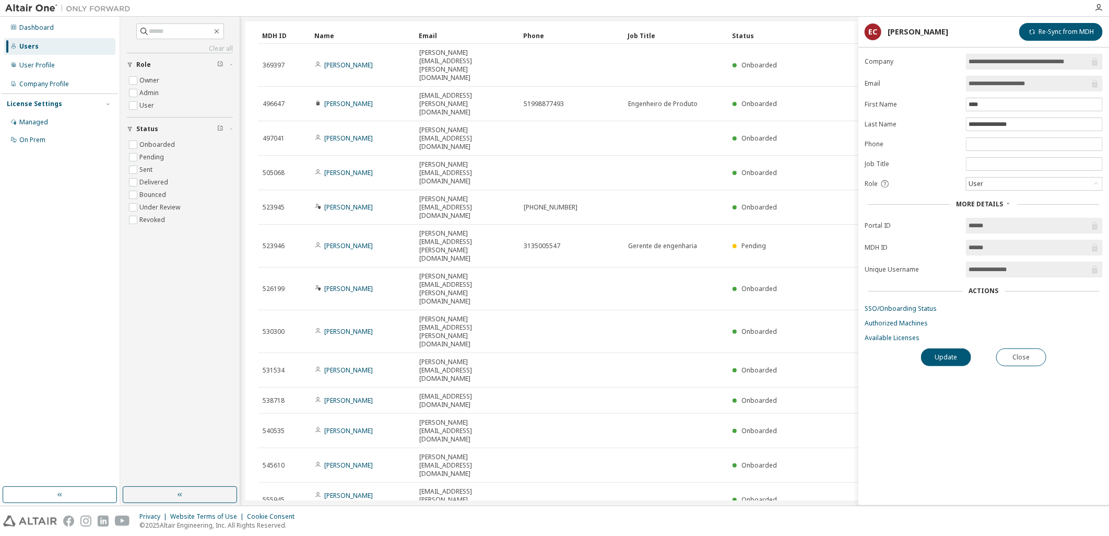
click at [997, 203] on span "More Details" at bounding box center [979, 203] width 47 height 9
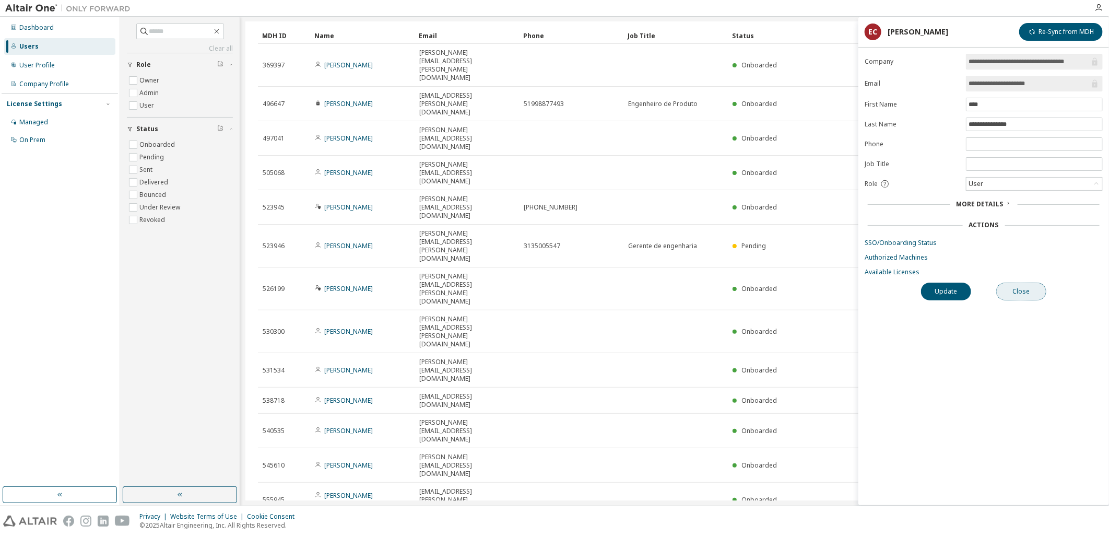
click at [1028, 296] on button "Close" at bounding box center [1021, 291] width 50 height 18
